Goal: Navigation & Orientation: Understand site structure

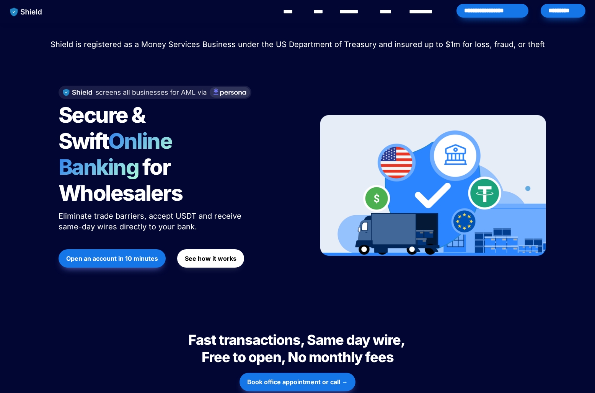
click at [359, 11] on link "********" at bounding box center [352, 11] width 27 height 9
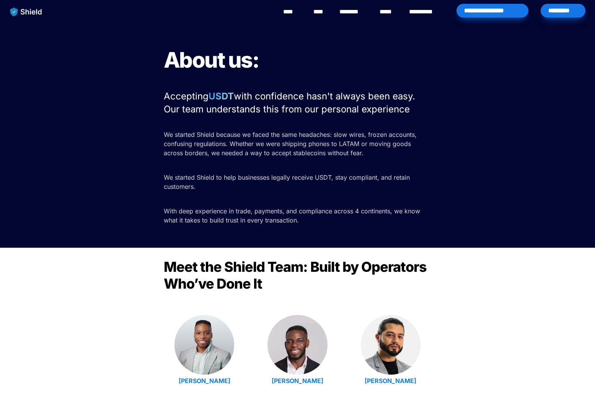
click at [382, 11] on link "****" at bounding box center [388, 11] width 17 height 9
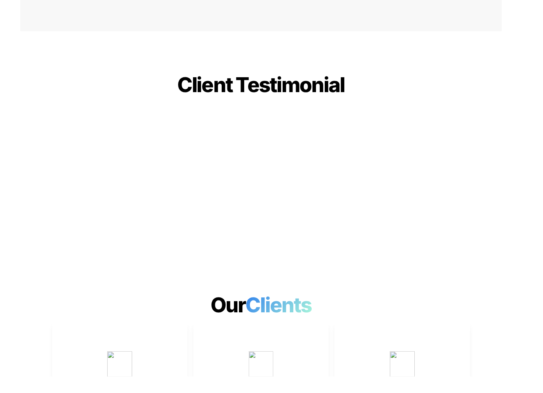
scroll to position [1706, 0]
